Goal: Task Accomplishment & Management: Use online tool/utility

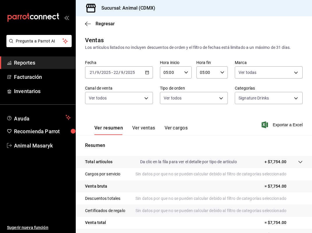
scroll to position [46, 0]
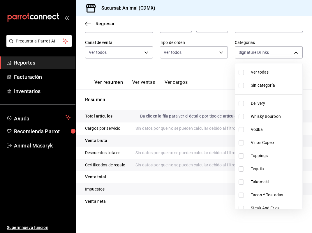
click at [264, 54] on body "Pregunta a Parrot AI Reportes Facturación Inventarios Ayuda Recomienda Parrot A…" at bounding box center [156, 116] width 312 height 233
click at [259, 146] on li "Vinos Copeo" at bounding box center [268, 142] width 67 height 13
type input "5c100383-0995-4928-ac5d-10ee9c0e08e5,0935040b-234d-4818-8034-77968b9fe449"
checkbox input "true"
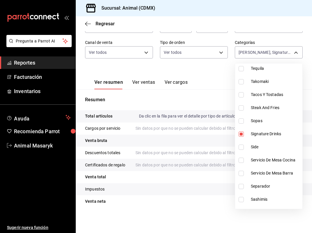
scroll to position [101, 0]
click at [257, 132] on span "Signature Drinks" at bounding box center [274, 134] width 49 height 6
type input "0935040b-234d-4818-8034-77968b9fe449"
checkbox input "false"
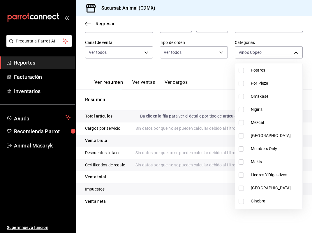
scroll to position [322, 0]
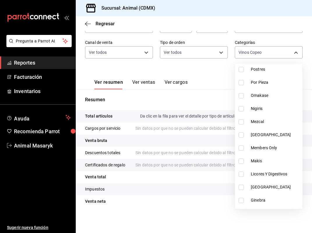
click at [266, 137] on span "[GEOGRAPHIC_DATA]" at bounding box center [274, 135] width 49 height 6
type input "0935040b-234d-4818-8034-77968b9fe449,252341f5-c768-4424-8ab1-2c07e36ea1bc"
checkbox input "true"
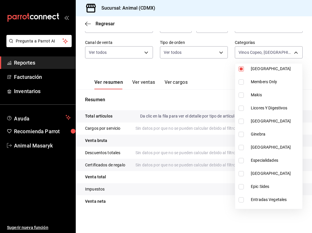
scroll to position [388, 0]
click at [263, 124] on li "[GEOGRAPHIC_DATA]" at bounding box center [268, 120] width 67 height 13
type input "0935040b-234d-4818-8034-77968b9fe449,252341f5-c768-4424-8ab1-2c07e36ea1bc,ef239…"
checkbox input "true"
click at [263, 137] on li "Ginebra" at bounding box center [268, 133] width 67 height 13
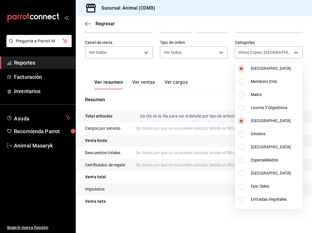
type input "0935040b-234d-4818-8034-77968b9fe449,252341f5-c768-4424-8ab1-2c07e36ea1bc,ef239…"
checkbox input "true"
click at [263, 151] on li "[GEOGRAPHIC_DATA]" at bounding box center [268, 146] width 67 height 13
type input "0935040b-234d-4818-8034-77968b9fe449,252341f5-c768-4424-8ab1-2c07e36ea1bc,ef239…"
checkbox input "true"
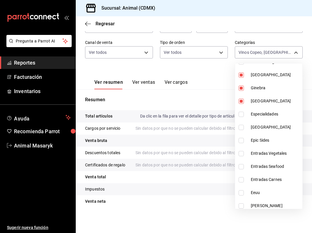
scroll to position [435, 0]
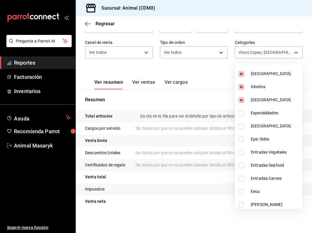
click at [263, 126] on span "[GEOGRAPHIC_DATA]" at bounding box center [274, 126] width 49 height 6
type input "0935040b-234d-4818-8034-77968b9fe449,252341f5-c768-4424-8ab1-2c07e36ea1bc,ef239…"
checkbox input "true"
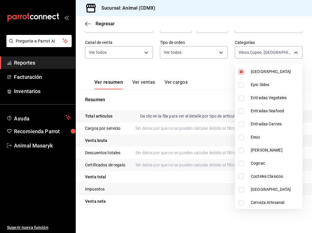
scroll to position [495, 0]
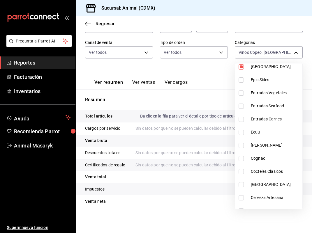
click at [262, 133] on span "Eeuu" at bounding box center [274, 132] width 49 height 6
type input "0935040b-234d-4818-8034-77968b9fe449,252341f5-c768-4424-8ab1-2c07e36ea1bc,ef239…"
checkbox input "true"
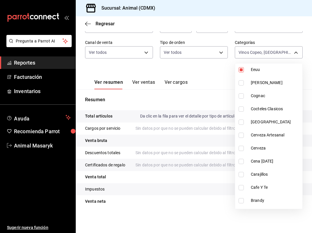
scroll to position [558, 0]
click at [262, 121] on span "[GEOGRAPHIC_DATA]" at bounding box center [274, 122] width 49 height 6
type input "0935040b-234d-4818-8034-77968b9fe449,252341f5-c768-4424-8ab1-2c07e36ea1bc,ef239…"
checkbox input "true"
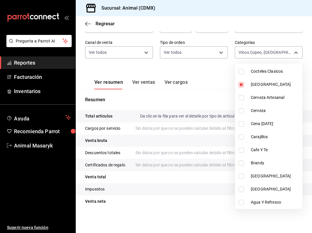
scroll to position [595, 0]
click at [267, 171] on li "[GEOGRAPHIC_DATA]" at bounding box center [268, 176] width 67 height 13
type input "0935040b-234d-4818-8034-77968b9fe449,252341f5-c768-4424-8ab1-2c07e36ea1bc,ef239…"
checkbox input "true"
click at [268, 191] on span "[GEOGRAPHIC_DATA]" at bounding box center [274, 189] width 49 height 6
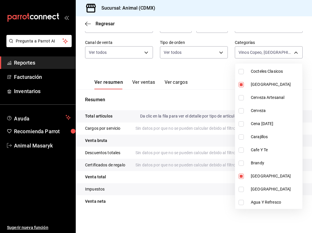
type input "0935040b-234d-4818-8034-77968b9fe449,252341f5-c768-4424-8ab1-2c07e36ea1bc,ef239…"
checkbox input "true"
click at [189, 213] on div at bounding box center [156, 116] width 312 height 233
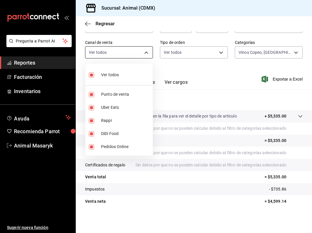
click at [148, 54] on body "Pregunta a Parrot AI Reportes Facturación Inventarios Ayuda Recomienda Parrot A…" at bounding box center [156, 116] width 312 height 233
click at [148, 54] on div at bounding box center [156, 116] width 312 height 233
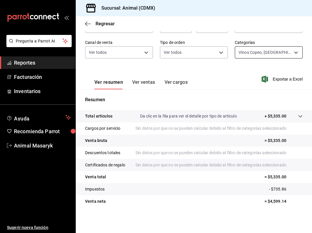
click at [292, 52] on body "Pregunta a Parrot AI Reportes Facturación Inventarios Ayuda Recomienda Parrot A…" at bounding box center [156, 116] width 312 height 233
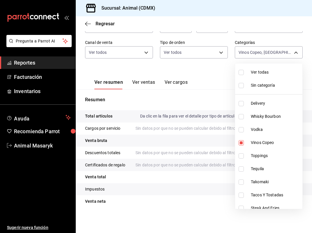
click at [255, 70] on span "Ver todas" at bounding box center [274, 72] width 49 height 6
type input "281688af-6220-48ae-86b9-ca5e6f63eb3e,2ffeebaa-176c-4024-95f8-553ffecca8da,37769…"
checkbox input "true"
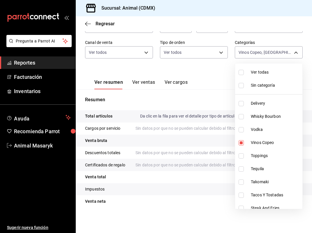
checkbox input "true"
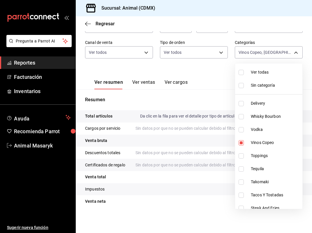
checkbox input "true"
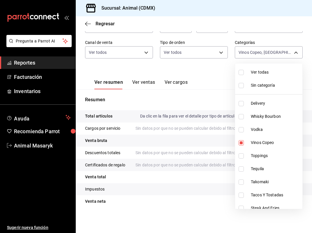
checkbox input "true"
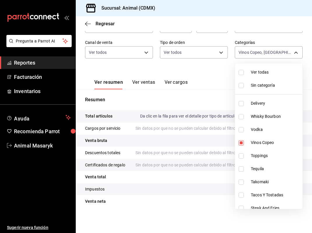
checkbox input "true"
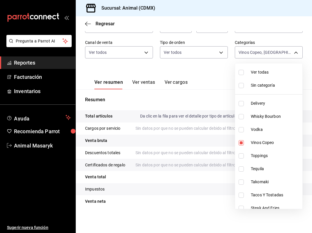
checkbox input "true"
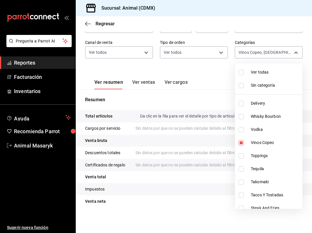
checkbox input "true"
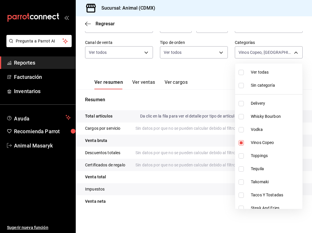
checkbox input "true"
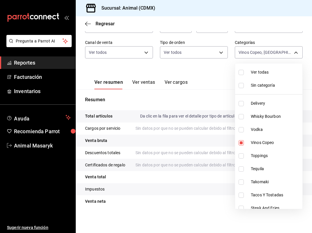
checkbox input "true"
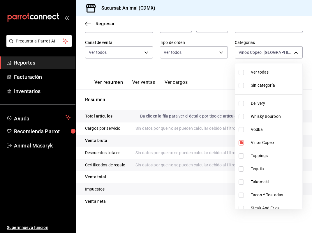
checkbox input "true"
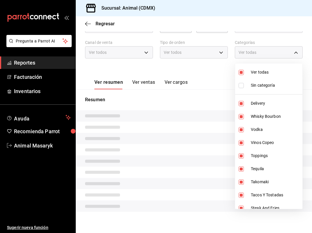
click at [255, 70] on span "Ver todas" at bounding box center [274, 72] width 49 height 6
checkbox input "false"
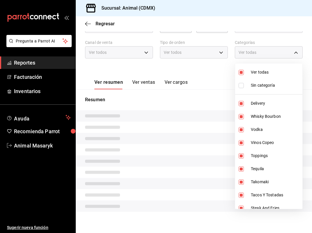
checkbox input "false"
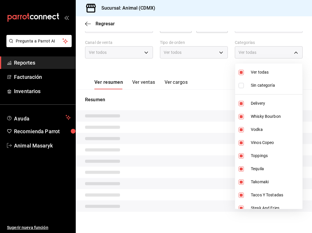
checkbox input "false"
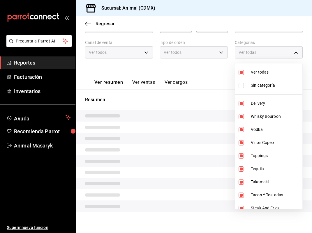
checkbox input "false"
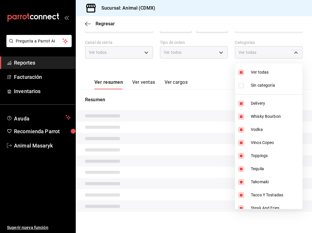
checkbox input "false"
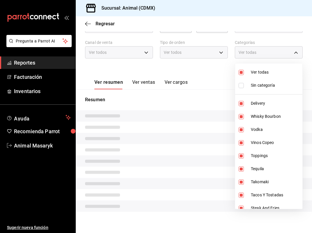
checkbox input "false"
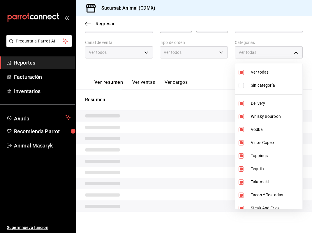
checkbox input "false"
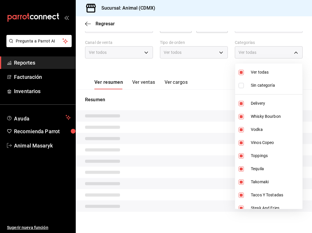
checkbox input "false"
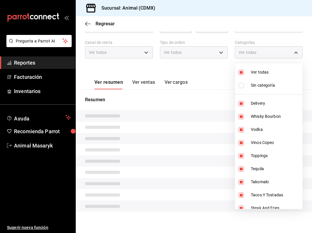
checkbox input "false"
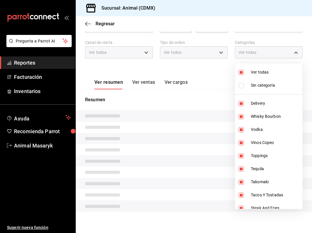
checkbox input "false"
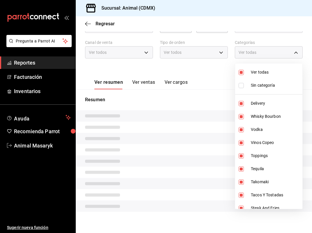
checkbox input "false"
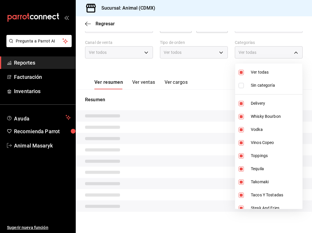
checkbox input "false"
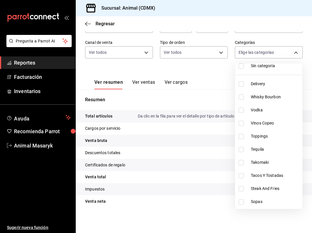
scroll to position [22, 0]
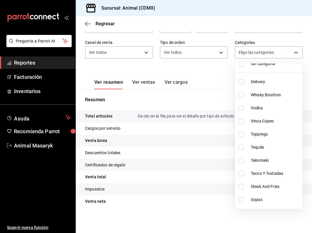
click at [271, 98] on li "Whisky Bourbon" at bounding box center [268, 94] width 67 height 13
type input "2ffeebaa-176c-4024-95f8-553ffecca8da"
checkbox input "true"
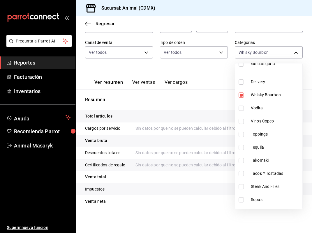
click at [267, 111] on li "Vodka" at bounding box center [268, 108] width 67 height 13
type input "2ffeebaa-176c-4024-95f8-553ffecca8da,37769cf4-dc78-44ce-a526-e9646600cae9"
checkbox input "true"
click at [266, 149] on span "Tequila" at bounding box center [274, 147] width 49 height 6
type input "2ffeebaa-176c-4024-95f8-553ffecca8da,37769cf4-dc78-44ce-a526-e9646600cae9,f508f…"
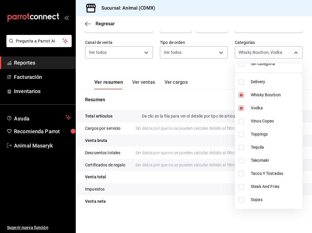
checkbox input "true"
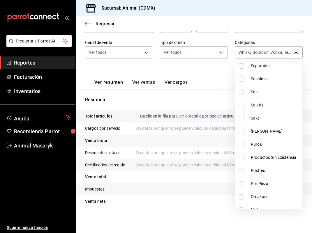
scroll to position [231, 0]
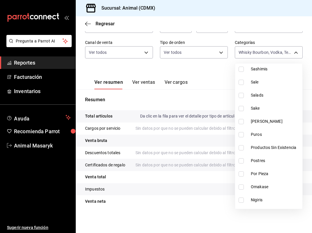
click at [270, 126] on li "[PERSON_NAME]" at bounding box center [268, 121] width 67 height 13
type input "2ffeebaa-176c-4024-95f8-553ffecca8da,37769cf4-dc78-44ce-a526-e9646600cae9,f508f…"
checkbox input "true"
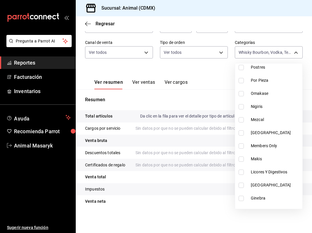
scroll to position [327, 0]
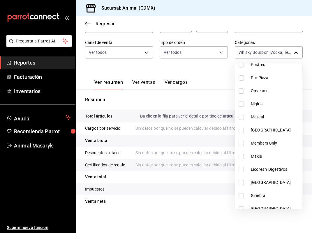
click at [227, 115] on div at bounding box center [156, 116] width 312 height 233
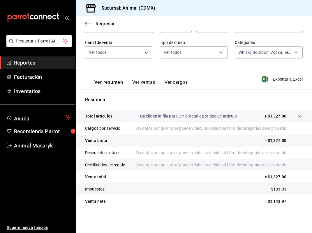
click at [187, 69] on div "Ver resumen Ver ventas Ver cargos Exportar a Excel" at bounding box center [194, 77] width 236 height 24
click at [146, 83] on button "Ver ventas" at bounding box center [143, 84] width 23 height 10
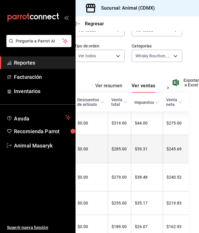
scroll to position [90, 12]
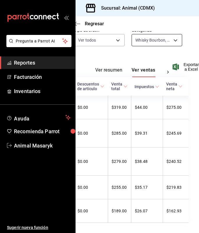
click at [166, 44] on body "Pregunta a Parrot AI Reportes Facturación Inventarios Ayuda Recomienda Parrot A…" at bounding box center [99, 116] width 199 height 233
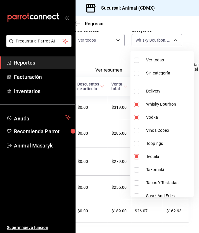
click at [154, 103] on span "Whisky Bourbon" at bounding box center [168, 104] width 45 height 6
type input "37769cf4-dc78-44ce-a526-e9646600cae9,f508f587-62d7-439b-b585-18c67f30617c,2b7ab…"
checkbox input "false"
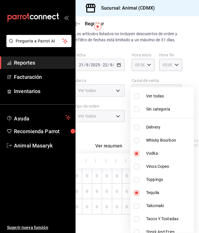
click at [152, 116] on ul "Ver todas Sin categoría Delivery Whisky Bourbon Vodka Vinos Copeo Toppings Tequ…" at bounding box center [162, 159] width 63 height 145
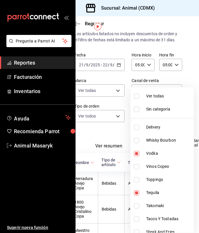
click at [150, 152] on span "Vodka" at bounding box center [168, 153] width 45 height 6
type input "f508f587-62d7-439b-b585-18c67f30617c,2b7ab97a-d758-405b-b8f4-3933c9198c0a"
checkbox input "false"
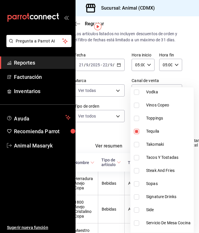
scroll to position [63, 0]
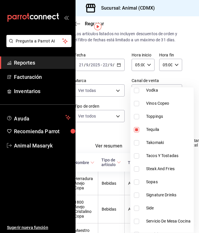
click at [152, 131] on span "Tequila" at bounding box center [168, 130] width 45 height 6
type input "2b7ab97a-d758-405b-b8f4-3933c9198c0a"
checkbox input "false"
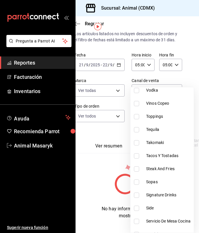
click at [160, 148] on li "Takomaki" at bounding box center [162, 142] width 63 height 13
type input "2b7ab97a-d758-405b-b8f4-3933c9198c0a,b440db1b-262f-4461-8c76-289683a358cd"
checkbox input "true"
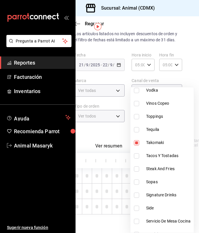
click at [161, 160] on li "Tacos Y Tostadas" at bounding box center [162, 155] width 63 height 13
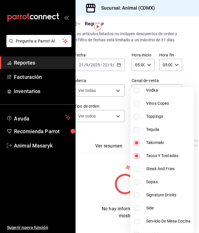
type input "2b7ab97a-d758-405b-b8f4-3933c9198c0a,b440db1b-262f-4461-8c76-289683a358cd,e7a34…"
checkbox input "true"
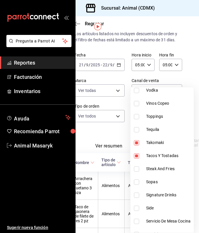
click at [161, 169] on span "Steak And Fries" at bounding box center [168, 169] width 45 height 6
type input "2b7ab97a-d758-405b-b8f4-3933c9198c0a,b440db1b-262f-4461-8c76-289683a358cd,e7a34…"
checkbox input "true"
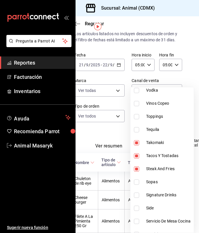
click at [156, 184] on span "Sopas" at bounding box center [168, 182] width 45 height 6
type input "2b7ab97a-d758-405b-b8f4-3933c9198c0a,b440db1b-262f-4461-8c76-289683a358cd,e7a34…"
checkbox input "true"
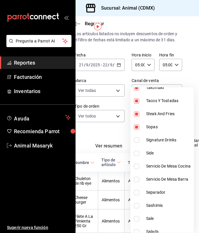
scroll to position [120, 0]
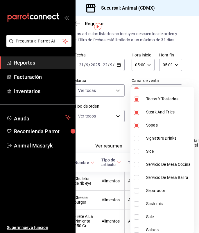
click at [163, 164] on span "Servicio De Mesa Cocina" at bounding box center [168, 164] width 45 height 6
type input "2b7ab97a-d758-405b-b8f4-3933c9198c0a,b440db1b-262f-4461-8c76-289683a358cd,e7a34…"
checkbox input "true"
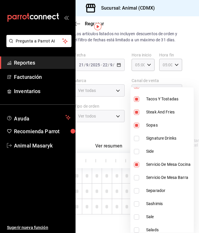
click at [163, 177] on span "Servicio De Mesa Barra" at bounding box center [168, 178] width 45 height 6
type input "2b7ab97a-d758-405b-b8f4-3933c9198c0a,b440db1b-262f-4461-8c76-289683a358cd,e7a34…"
checkbox input "true"
click at [157, 193] on span "Separador" at bounding box center [168, 191] width 45 height 6
type input "2b7ab97a-d758-405b-b8f4-3933c9198c0a,b440db1b-262f-4461-8c76-289683a358cd,e7a34…"
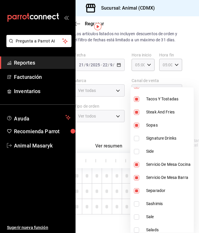
checkbox input "true"
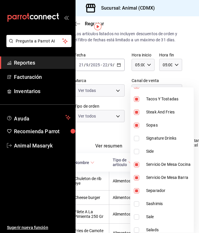
click at [151, 207] on li "Sashimis" at bounding box center [162, 203] width 63 height 13
type input "2b7ab97a-d758-405b-b8f4-3933c9198c0a,b440db1b-262f-4461-8c76-289683a358cd,e7a34…"
checkbox input "true"
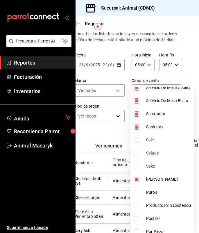
scroll to position [198, 0]
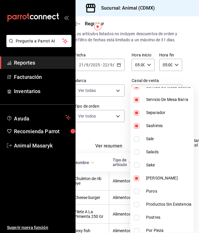
click at [159, 141] on span "Sale" at bounding box center [168, 139] width 45 height 6
type input "2b7ab97a-d758-405b-b8f4-3933c9198c0a,b440db1b-262f-4461-8c76-289683a358cd,e7a34…"
checkbox input "true"
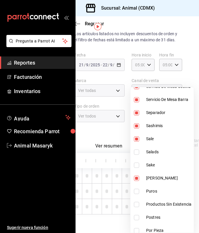
click at [160, 153] on span "Salads" at bounding box center [168, 152] width 45 height 6
type input "2b7ab97a-d758-405b-b8f4-3933c9198c0a,b440db1b-262f-4461-8c76-289683a358cd,e7a34…"
checkbox input "true"
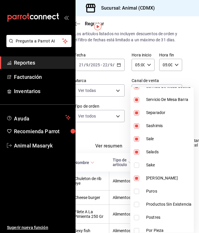
click at [148, 181] on span "[PERSON_NAME]" at bounding box center [168, 178] width 45 height 6
type input "b440db1b-262f-4461-8c76-289683a358cd,e7a34caa-3002-4df6-af7e-35e4466dbacf,a8103…"
checkbox input "false"
click at [156, 202] on span "Productos Sin Existencia" at bounding box center [168, 204] width 45 height 6
type input "b440db1b-262f-4461-8c76-289683a358cd,e7a34caa-3002-4df6-af7e-35e4466dbacf,a8103…"
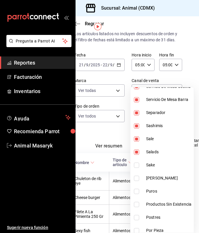
checkbox input "true"
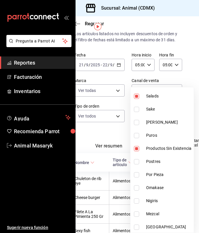
scroll to position [256, 0]
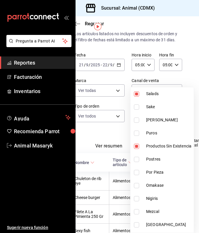
click at [160, 162] on li "Postres" at bounding box center [162, 159] width 63 height 13
type input "b440db1b-262f-4461-8c76-289683a358cd,e7a34caa-3002-4df6-af7e-35e4466dbacf,a8103…"
checkbox input "true"
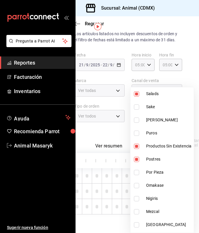
click at [161, 172] on span "Por Pieza" at bounding box center [168, 172] width 45 height 6
type input "b440db1b-262f-4461-8c76-289683a358cd,e7a34caa-3002-4df6-af7e-35e4466dbacf,a8103…"
checkbox input "true"
click at [159, 188] on li "Omakase" at bounding box center [162, 185] width 63 height 13
type input "b440db1b-262f-4461-8c76-289683a358cd,e7a34caa-3002-4df6-af7e-35e4466dbacf,a8103…"
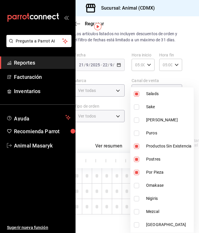
checkbox input "true"
click at [157, 198] on span "Nigiris" at bounding box center [168, 198] width 45 height 6
type input "b440db1b-262f-4461-8c76-289683a358cd,e7a34caa-3002-4df6-af7e-35e4466dbacf,a8103…"
checkbox input "true"
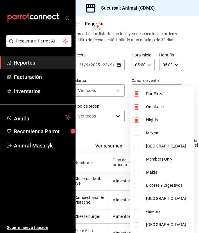
scroll to position [340, 0]
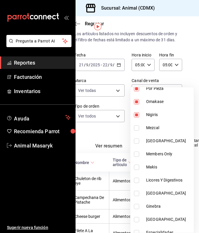
click at [165, 156] on span "Members Only" at bounding box center [168, 154] width 45 height 6
type input "b440db1b-262f-4461-8c76-289683a358cd,e7a34caa-3002-4df6-af7e-35e4466dbacf,a8103…"
checkbox input "true"
click at [159, 170] on span "Makis" at bounding box center [168, 167] width 45 height 6
type input "b440db1b-262f-4461-8c76-289683a358cd,e7a34caa-3002-4df6-af7e-35e4466dbacf,a8103…"
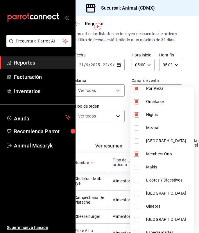
checkbox input "true"
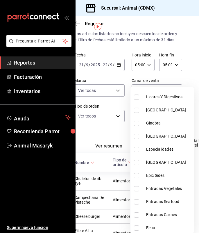
scroll to position [424, 0]
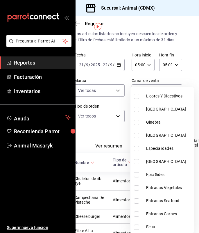
click at [165, 147] on span "Especialidades" at bounding box center [168, 148] width 45 height 6
type input "b440db1b-262f-4461-8c76-289683a358cd,e7a34caa-3002-4df6-af7e-35e4466dbacf,a8103…"
checkbox input "true"
click at [162, 177] on span "Epic Sides" at bounding box center [168, 175] width 45 height 6
type input "b440db1b-262f-4461-8c76-289683a358cd,e7a34caa-3002-4df6-af7e-35e4466dbacf,a8103…"
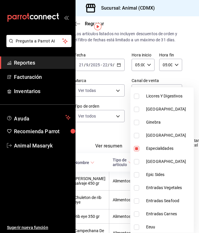
checkbox input "true"
click at [163, 190] on span "Entradas Vegetales" at bounding box center [168, 188] width 45 height 6
type input "b440db1b-262f-4461-8c76-289683a358cd,e7a34caa-3002-4df6-af7e-35e4466dbacf,a8103…"
checkbox input "true"
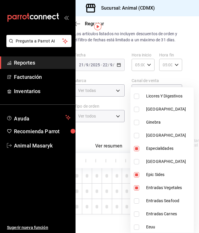
click at [163, 201] on span "Entradas Seafood" at bounding box center [168, 201] width 45 height 6
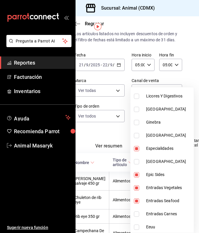
type input "b440db1b-262f-4461-8c76-289683a358cd,e7a34caa-3002-4df6-af7e-35e4466dbacf,a8103…"
checkbox input "true"
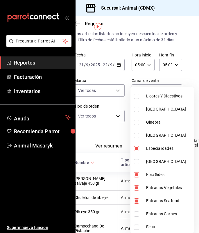
click at [163, 217] on li "Entradas Carnes" at bounding box center [162, 213] width 63 height 13
type input "b440db1b-262f-4461-8c76-289683a358cd,e7a34caa-3002-4df6-af7e-35e4466dbacf,a8103…"
checkbox input "true"
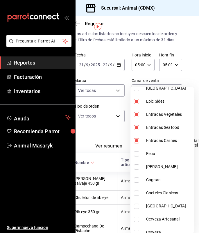
scroll to position [497, 0]
click at [165, 172] on li "[PERSON_NAME]" at bounding box center [162, 166] width 63 height 13
type input "b440db1b-262f-4461-8c76-289683a358cd,e7a34caa-3002-4df6-af7e-35e4466dbacf,a8103…"
checkbox input "true"
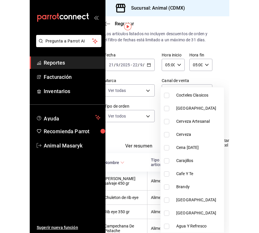
scroll to position [595, 0]
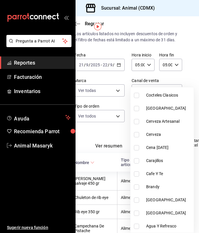
click at [172, 146] on span "Cena [DATE]" at bounding box center [168, 148] width 45 height 6
type input "b440db1b-262f-4461-8c76-289683a358cd,e7a34caa-3002-4df6-af7e-35e4466dbacf,a8103…"
checkbox input "true"
click at [161, 225] on span "Agua Y Refresco" at bounding box center [168, 226] width 45 height 6
type input "b440db1b-262f-4461-8c76-289683a358cd,e7a34caa-3002-4df6-af7e-35e4466dbacf,a8103…"
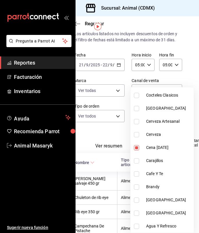
checkbox input "true"
click at [161, 225] on span "Agua Y Refresco" at bounding box center [168, 226] width 45 height 6
type input "b440db1b-262f-4461-8c76-289683a358cd,e7a34caa-3002-4df6-af7e-35e4466dbacf,a8103…"
checkbox input "false"
click at [117, 126] on div at bounding box center [99, 116] width 199 height 233
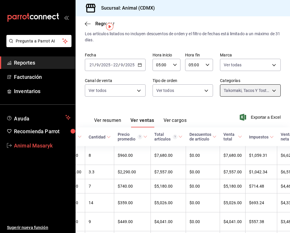
scroll to position [0, 116]
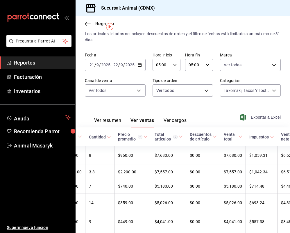
click at [271, 118] on span "Exportar a Excel" at bounding box center [261, 117] width 40 height 7
